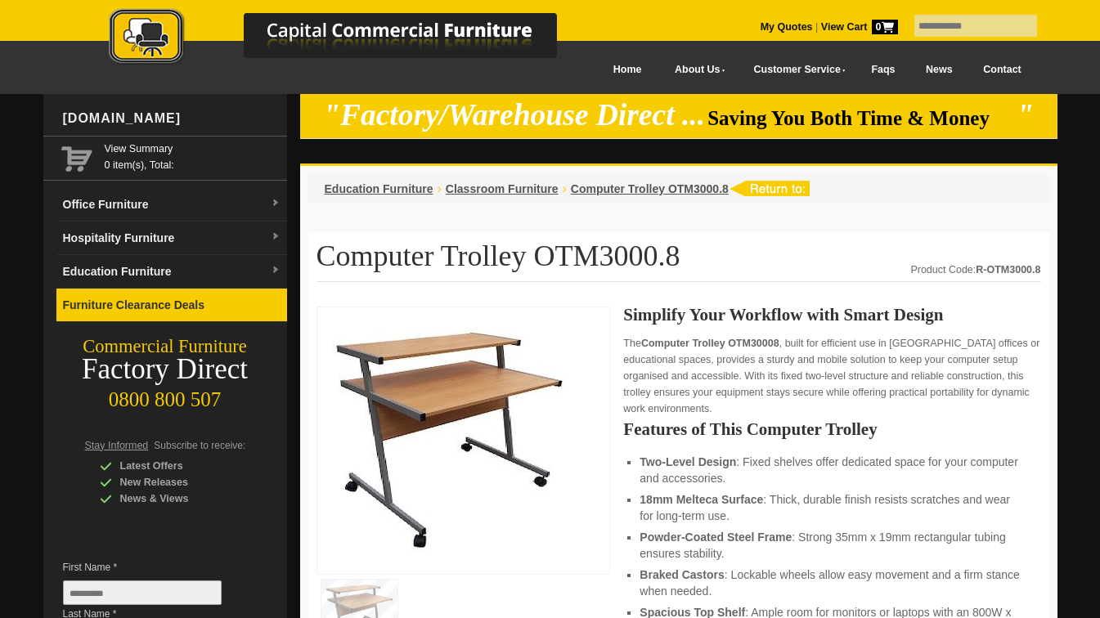
drag, startPoint x: 0, startPoint y: 0, endPoint x: 172, endPoint y: 304, distance: 349.6
click at [172, 304] on link "Furniture Clearance Deals" at bounding box center [171, 306] width 231 height 34
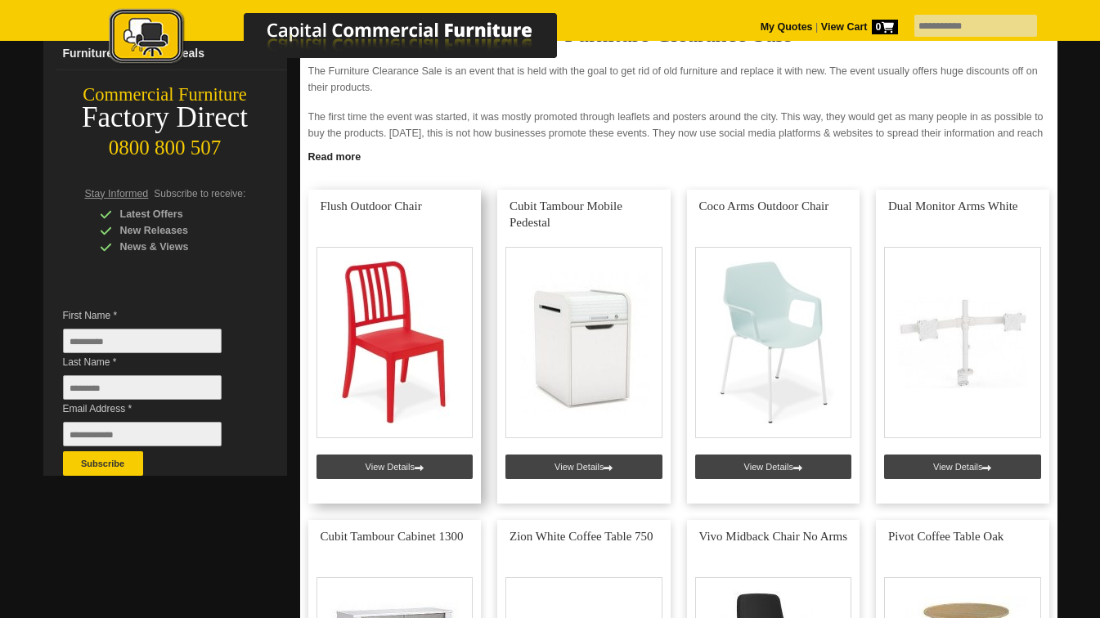
scroll to position [254, 0]
